Goal: Task Accomplishment & Management: Manage account settings

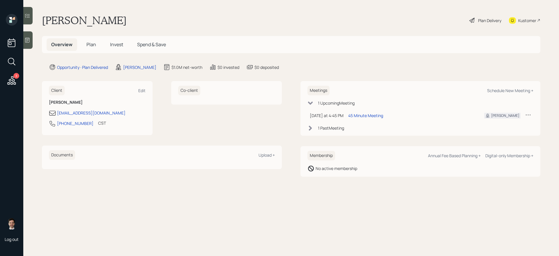
click at [92, 47] on span "Plan" at bounding box center [91, 44] width 10 height 6
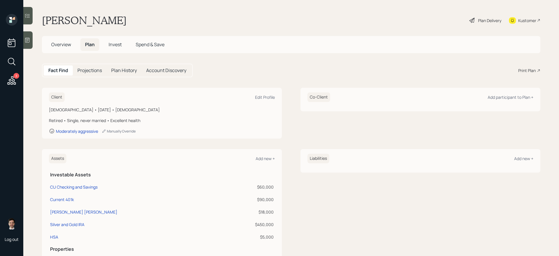
scroll to position [37, 0]
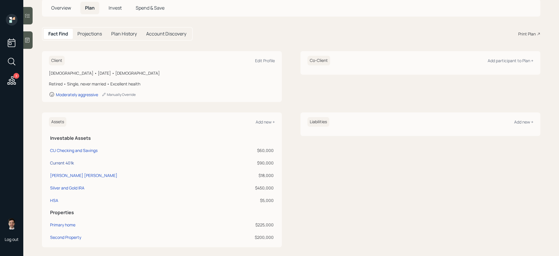
click at [73, 162] on div "Current 401k" at bounding box center [62, 163] width 24 height 6
select select "company_sponsored"
select select "balanced"
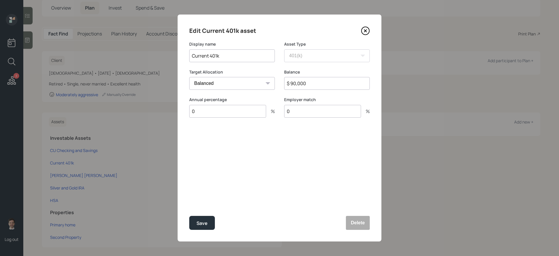
click at [365, 32] on icon at bounding box center [365, 30] width 9 height 9
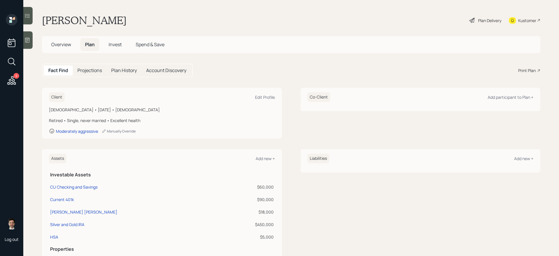
click at [488, 20] on div "Plan Delivery" at bounding box center [489, 20] width 23 height 6
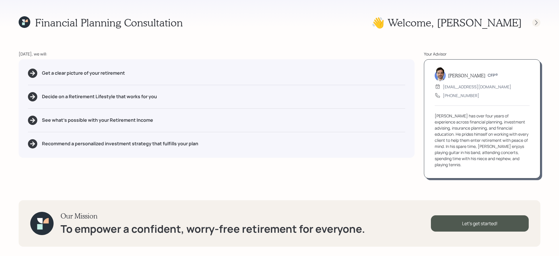
click at [532, 22] on div at bounding box center [536, 23] width 8 height 8
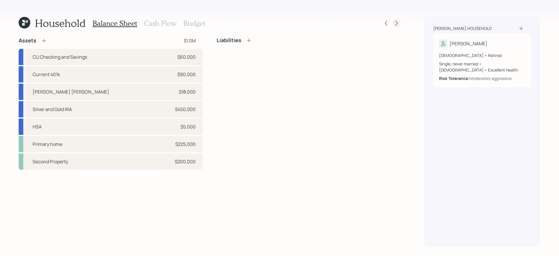
click at [397, 23] on icon at bounding box center [396, 23] width 2 height 5
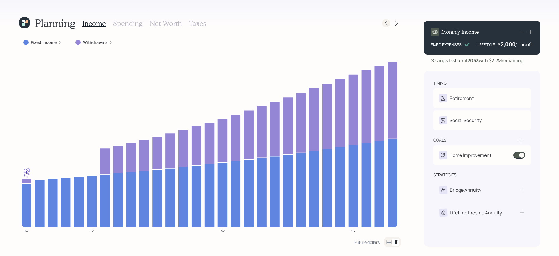
click at [385, 26] on icon at bounding box center [386, 23] width 6 height 6
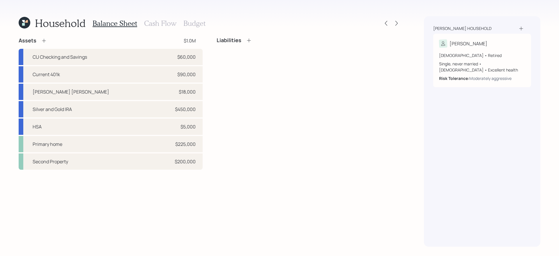
click at [157, 22] on h3 "Cash Flow" at bounding box center [160, 23] width 32 height 8
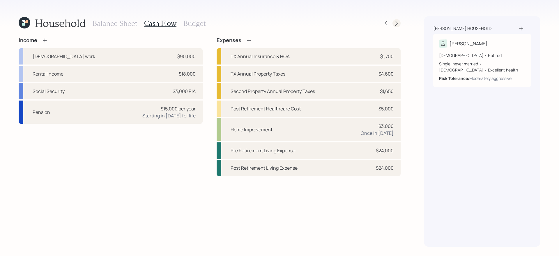
click at [396, 21] on icon at bounding box center [397, 23] width 6 height 6
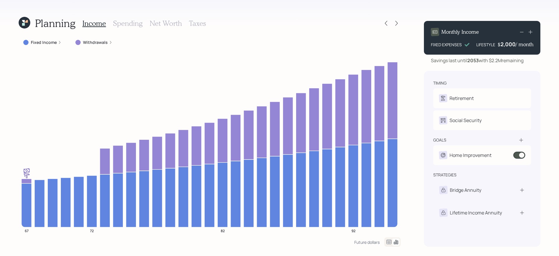
click at [123, 26] on h3 "Spending" at bounding box center [128, 23] width 30 height 8
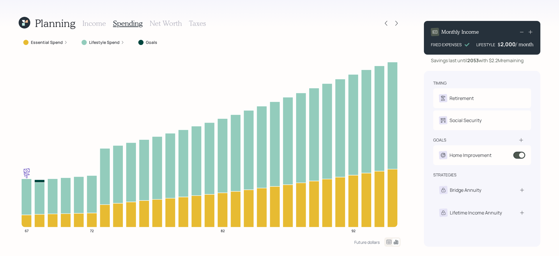
click at [51, 41] on label "Essential Spend" at bounding box center [47, 43] width 32 height 6
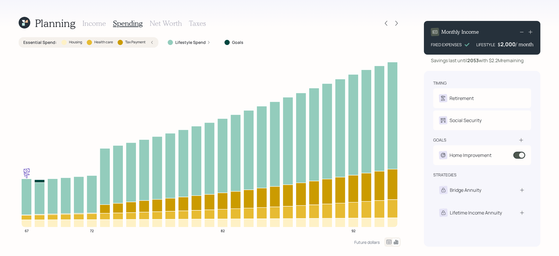
click at [51, 41] on label "Essential Spend :" at bounding box center [39, 43] width 33 height 6
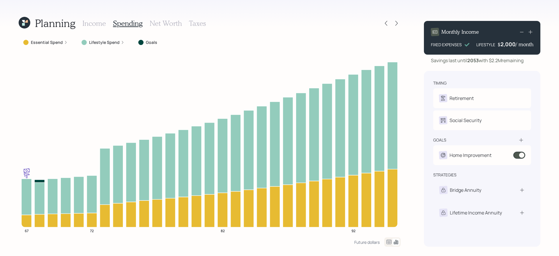
click at [95, 24] on h3 "Income" at bounding box center [94, 23] width 24 height 8
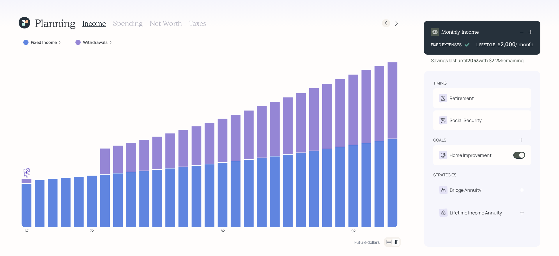
click at [384, 21] on icon at bounding box center [386, 23] width 6 height 6
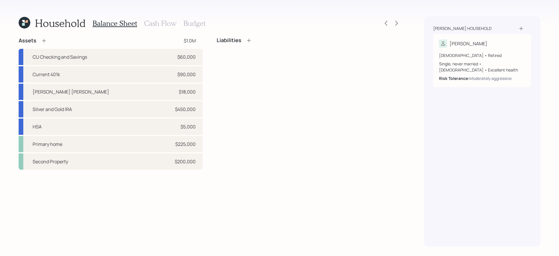
click at [166, 25] on h3 "Cash Flow" at bounding box center [160, 23] width 32 height 8
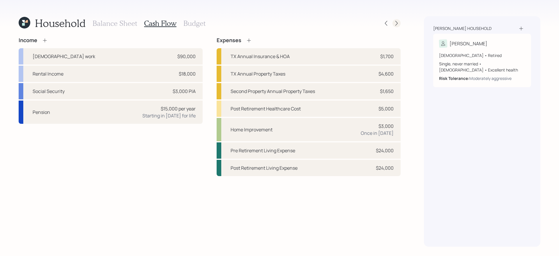
click at [399, 22] on icon at bounding box center [397, 23] width 6 height 6
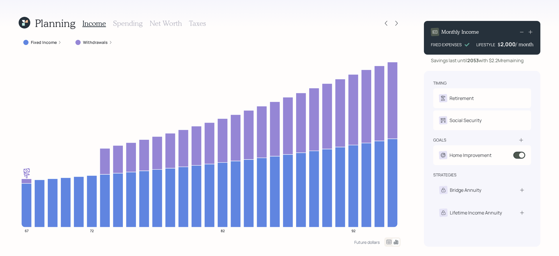
click at [389, 242] on icon at bounding box center [388, 242] width 7 height 7
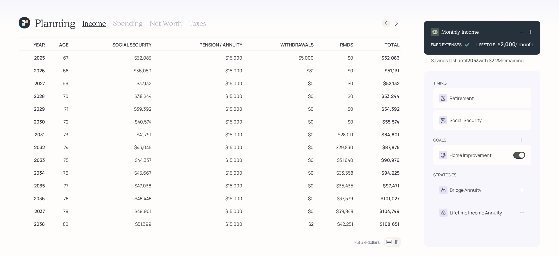
click at [387, 25] on icon at bounding box center [386, 23] width 2 height 5
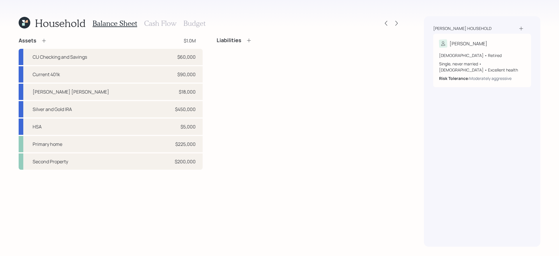
click at [158, 24] on h3 "Cash Flow" at bounding box center [160, 23] width 32 height 8
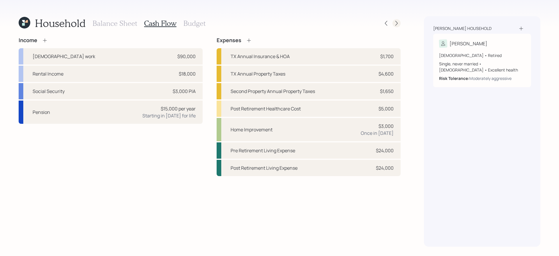
click at [396, 24] on icon at bounding box center [397, 23] width 6 height 6
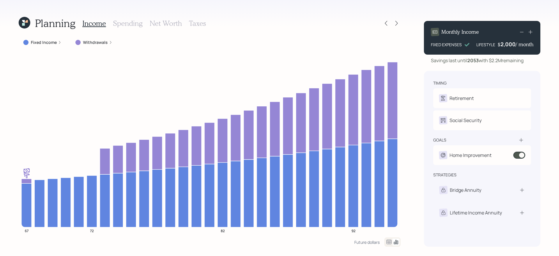
click at [396, 24] on icon at bounding box center [397, 23] width 6 height 6
